Goal: Find contact information: Find contact information

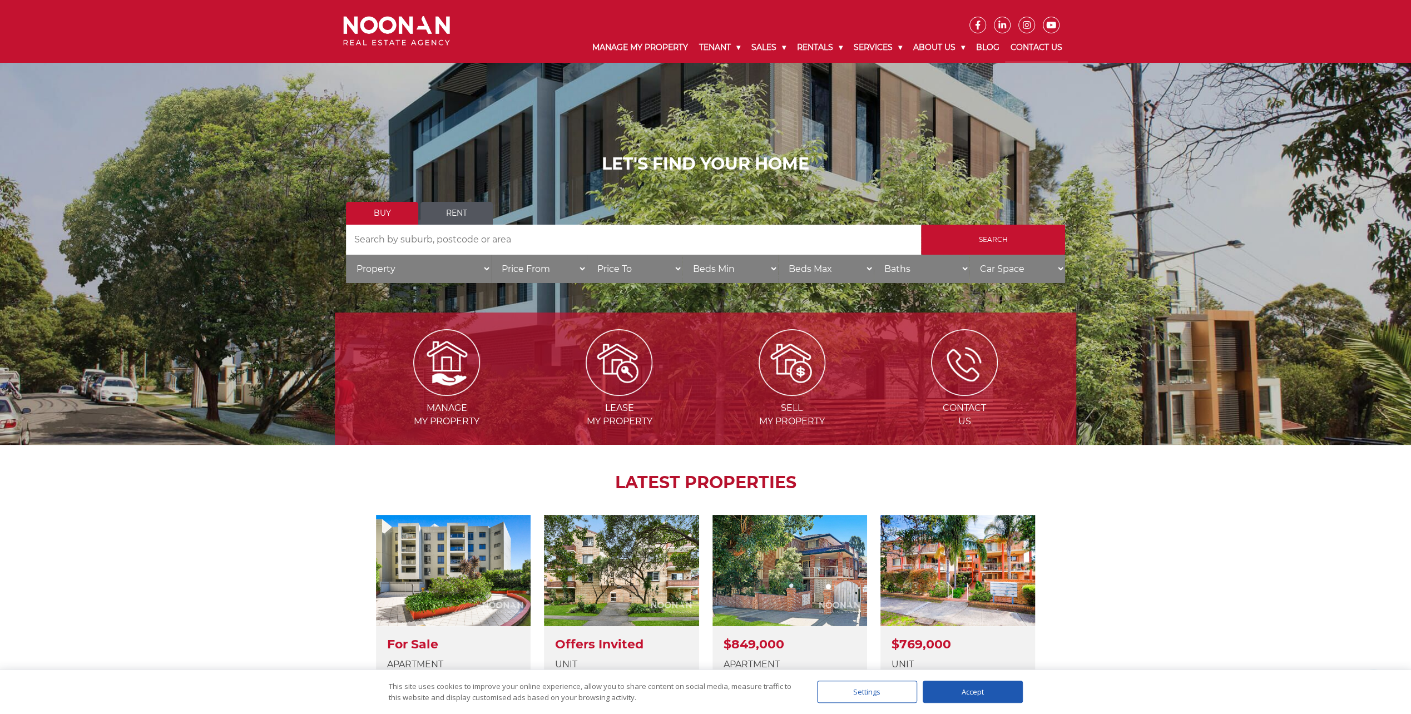
click at [1040, 45] on link "Contact Us" at bounding box center [1036, 47] width 63 height 29
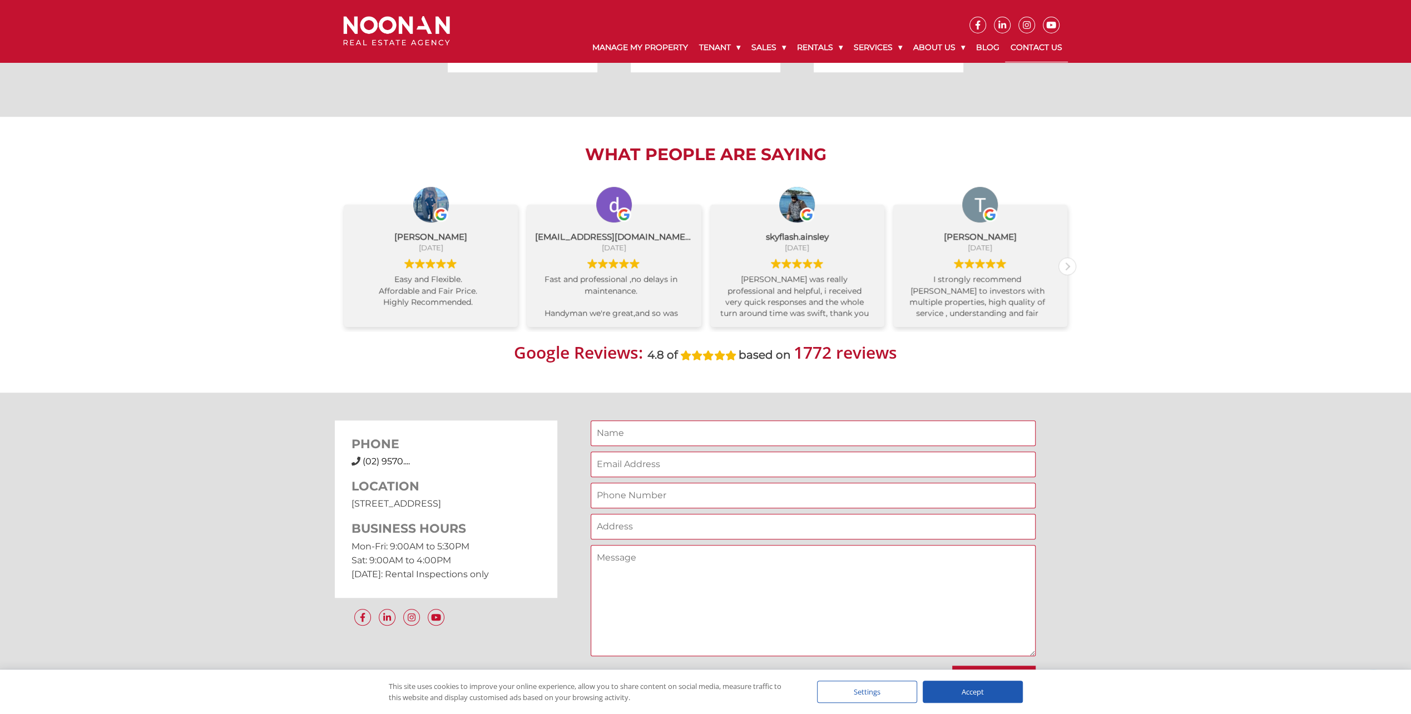
scroll to position [612, 0]
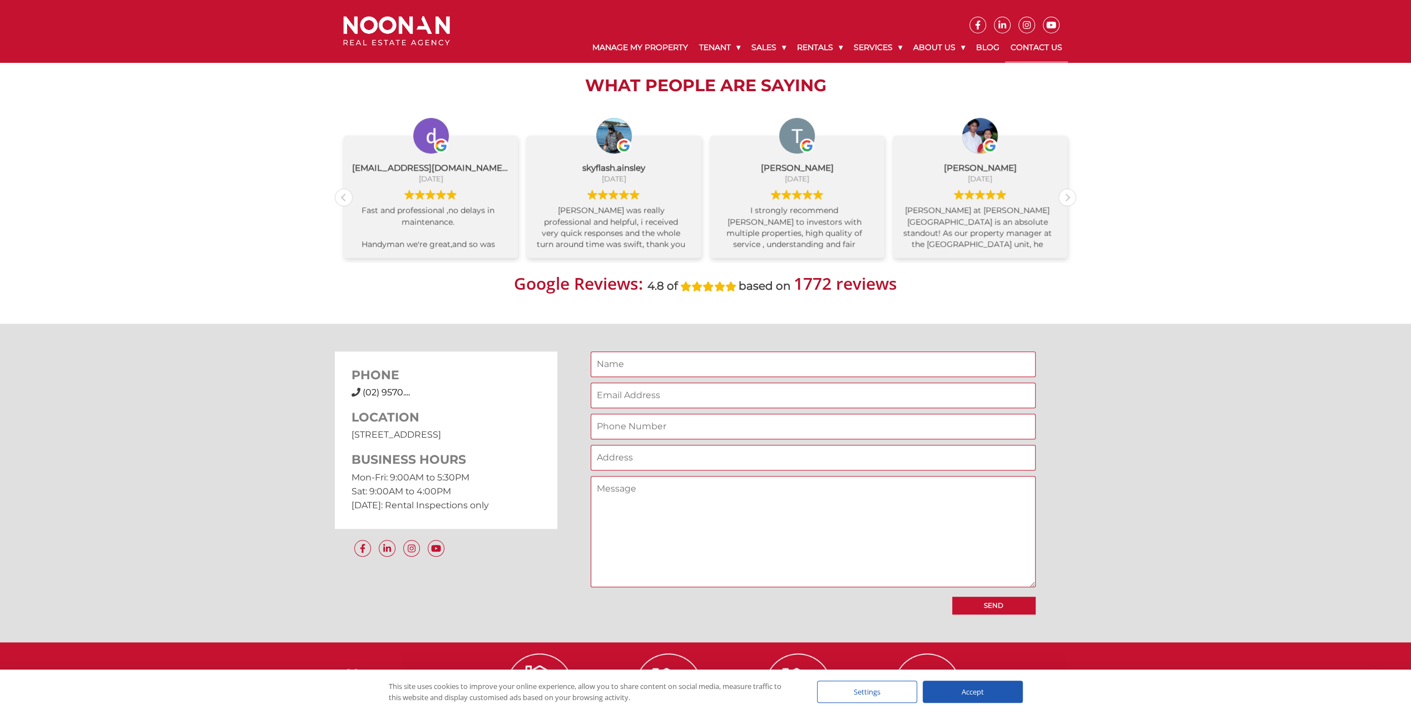
click at [388, 392] on span "(02) 9570...." at bounding box center [386, 392] width 47 height 11
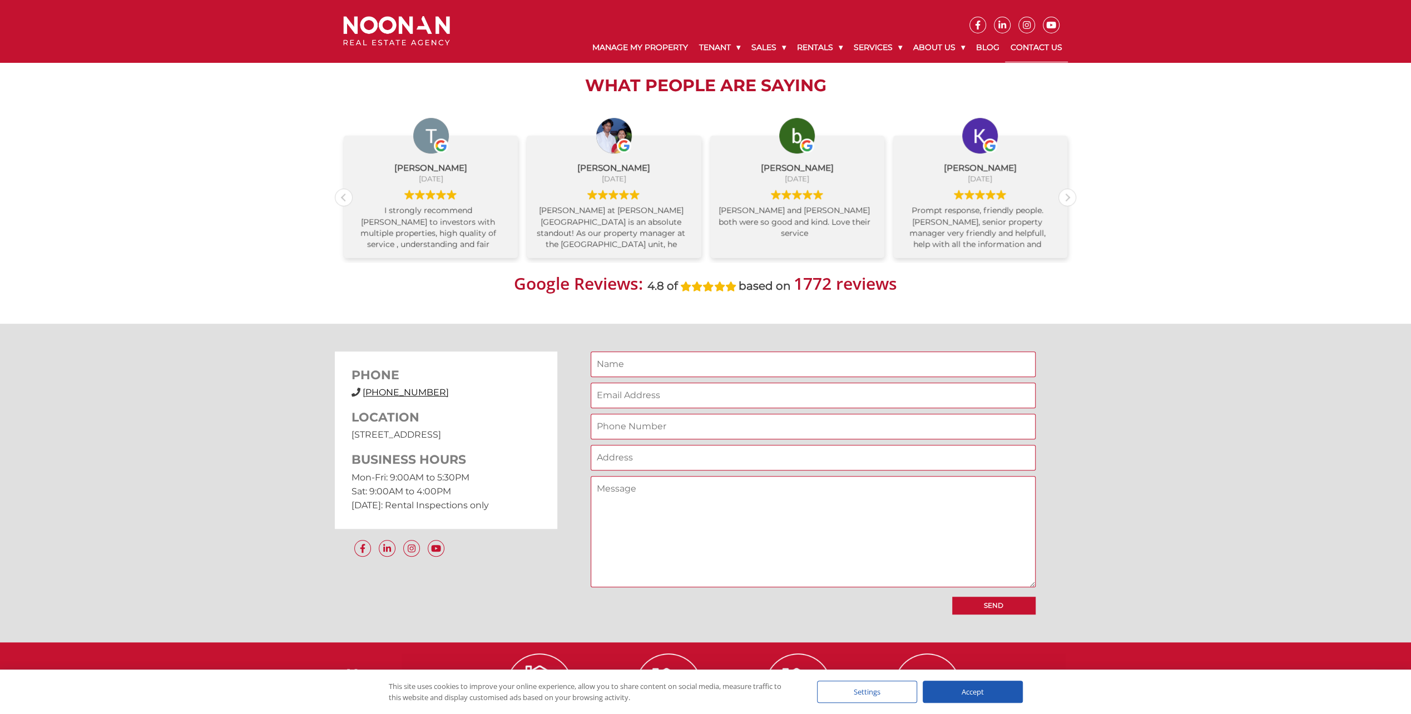
click at [408, 390] on span "(02) 9570 9999" at bounding box center [406, 392] width 86 height 11
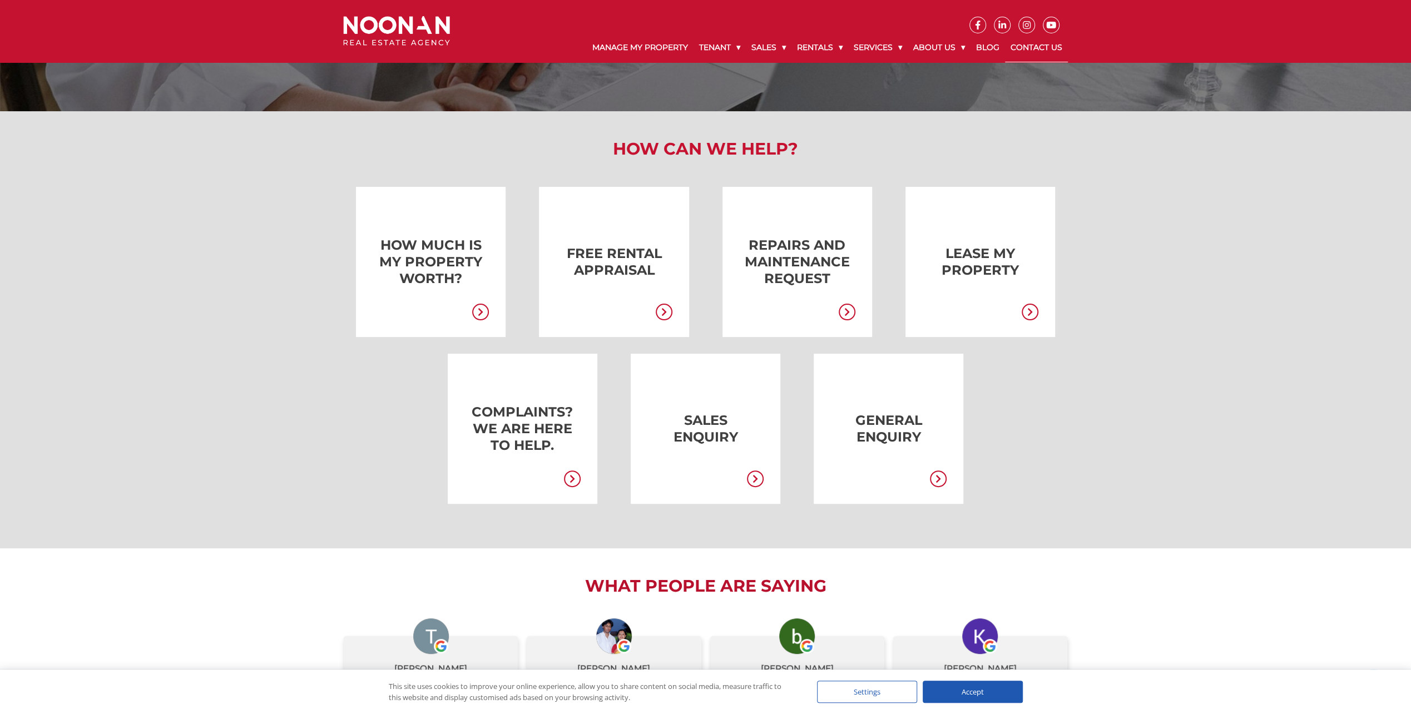
scroll to position [0, 0]
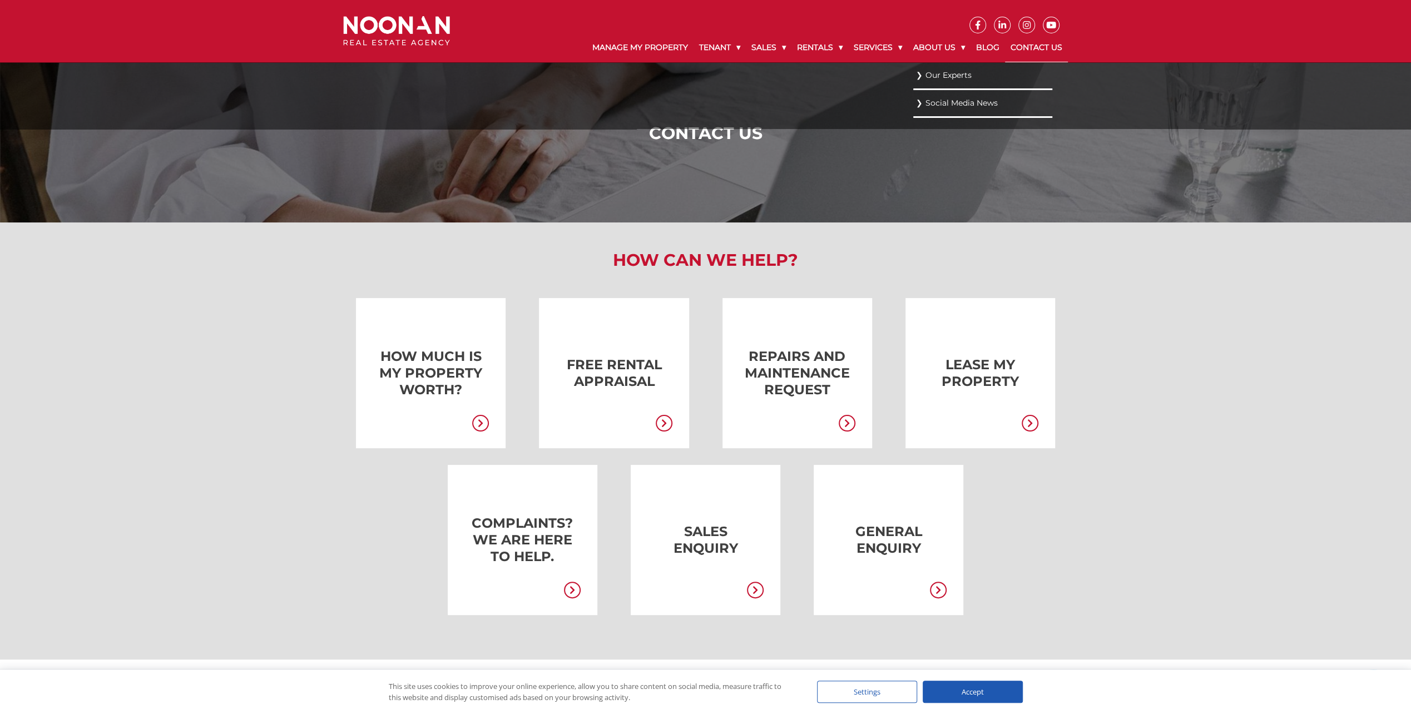
click at [916, 75] on link "Our Experts" at bounding box center [982, 75] width 133 height 15
